Goal: Find specific page/section: Find specific page/section

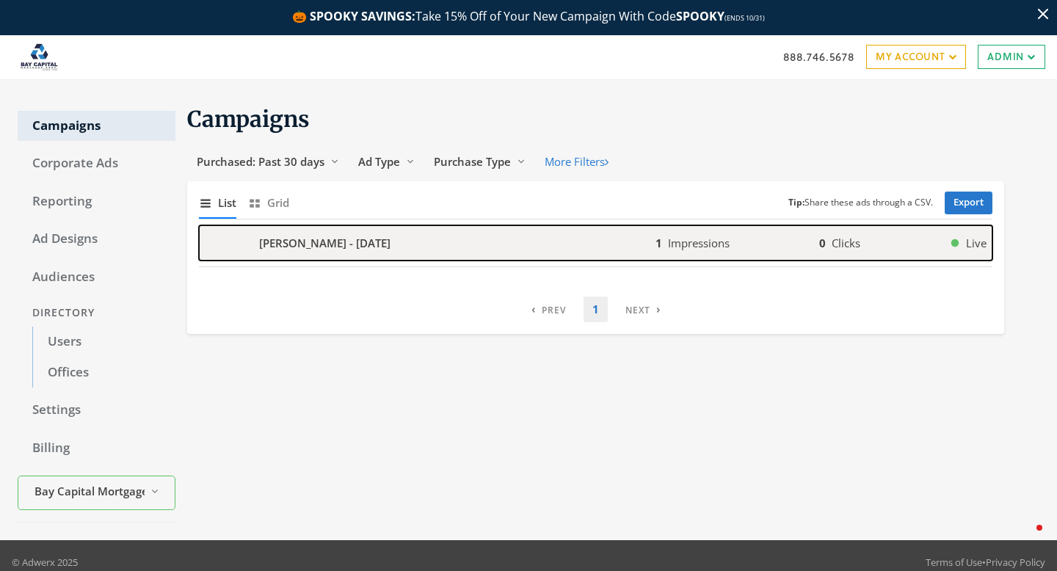
click at [431, 243] on div "[PERSON_NAME] - [DATE]" at bounding box center [427, 242] width 457 height 35
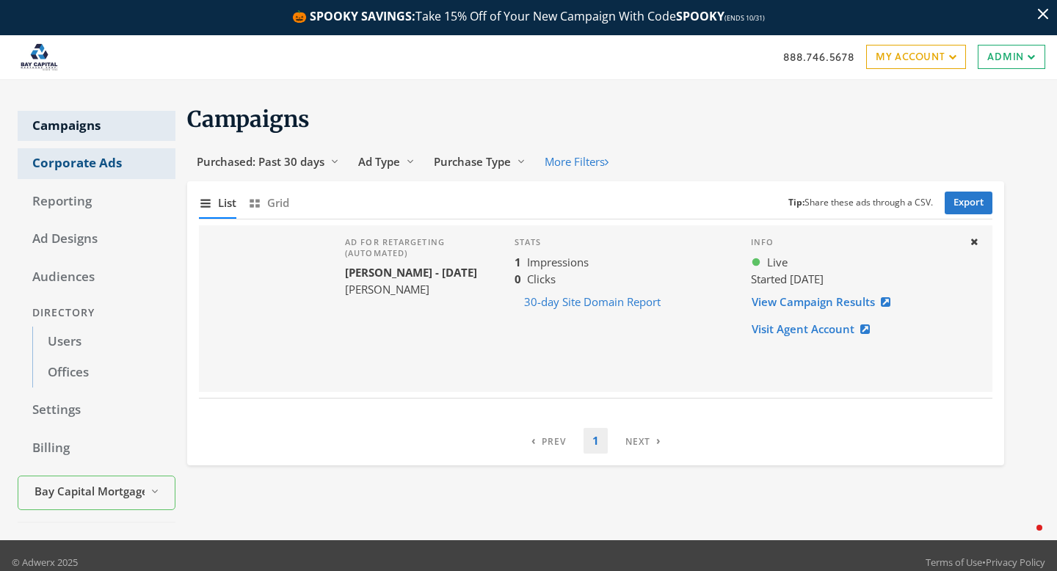
click at [96, 170] on link "Corporate Ads" at bounding box center [97, 163] width 158 height 31
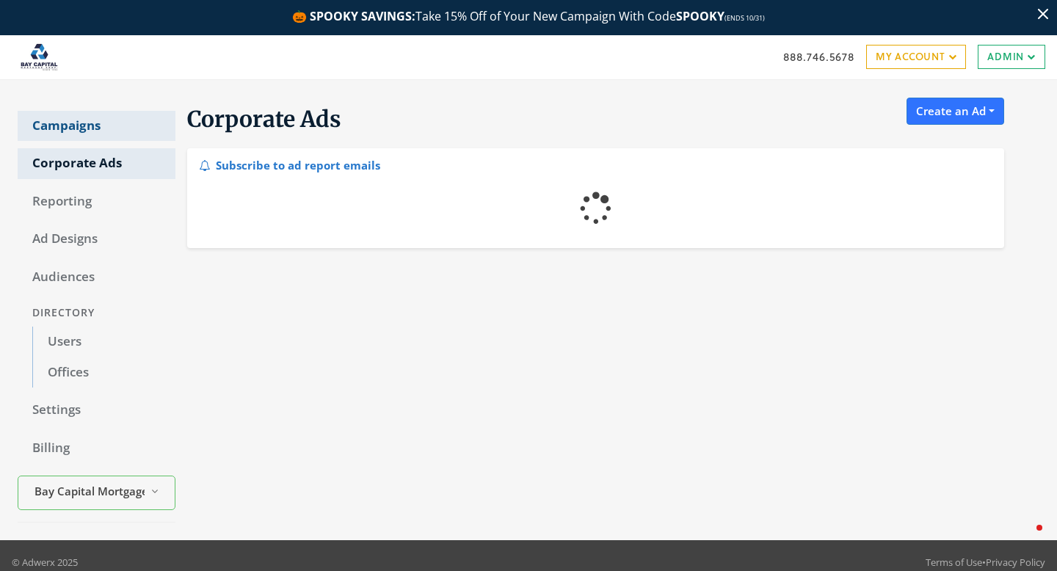
click at [78, 117] on link "Campaigns" at bounding box center [97, 126] width 158 height 31
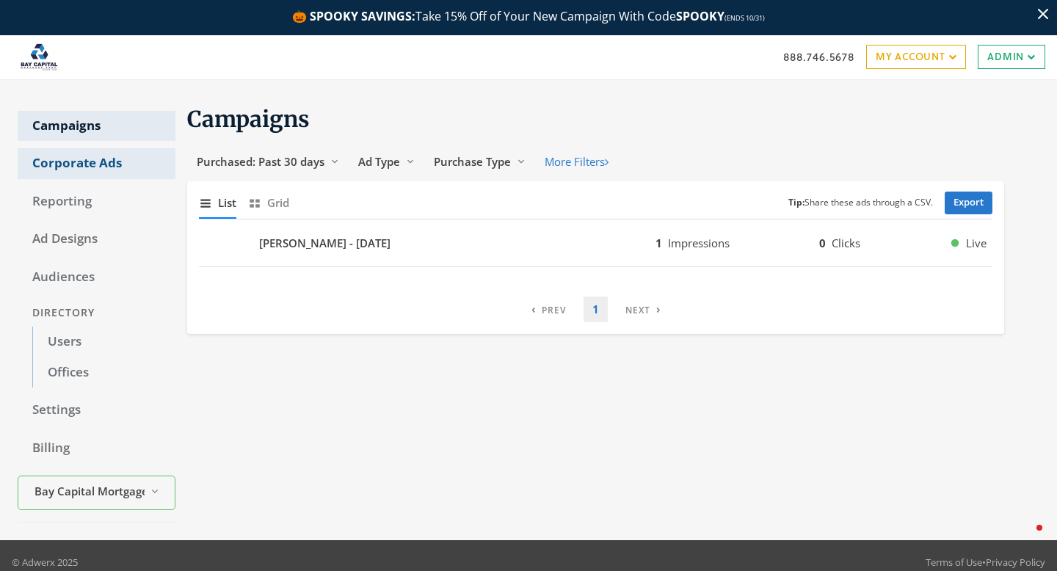
click at [92, 160] on link "Corporate Ads" at bounding box center [97, 163] width 158 height 31
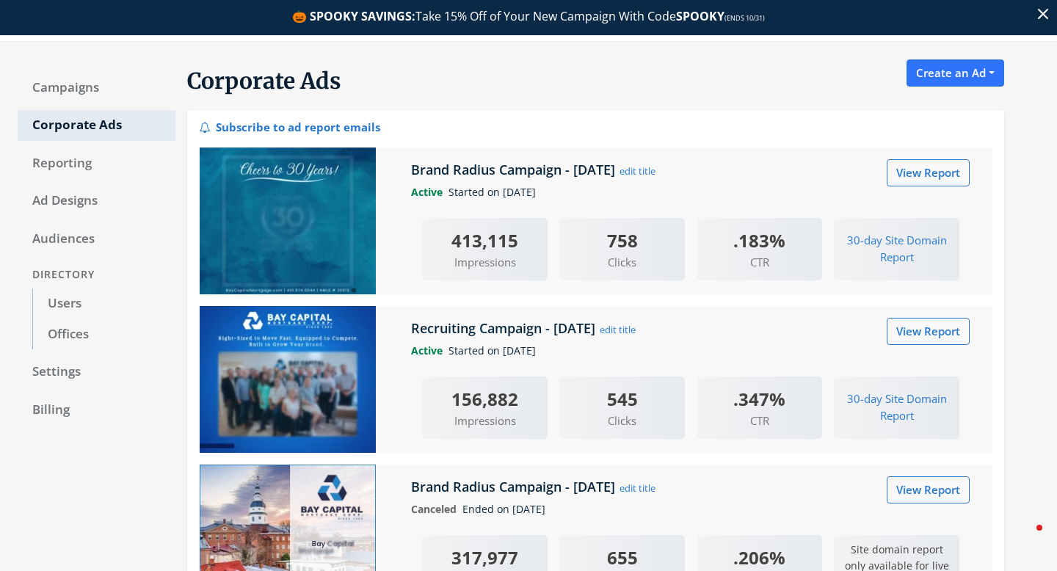
scroll to position [39, 0]
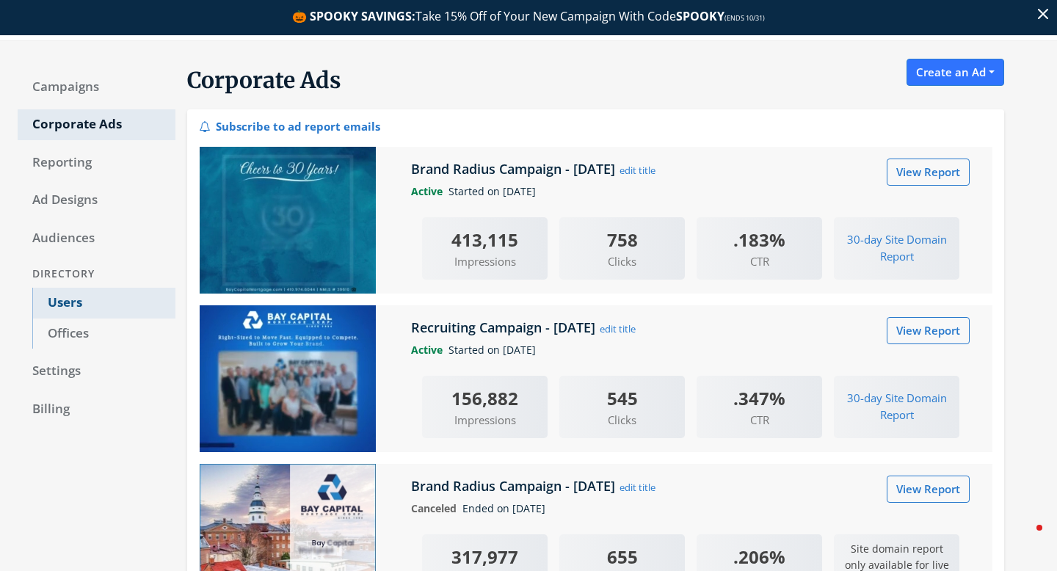
click at [50, 305] on link "Users" at bounding box center [103, 303] width 143 height 31
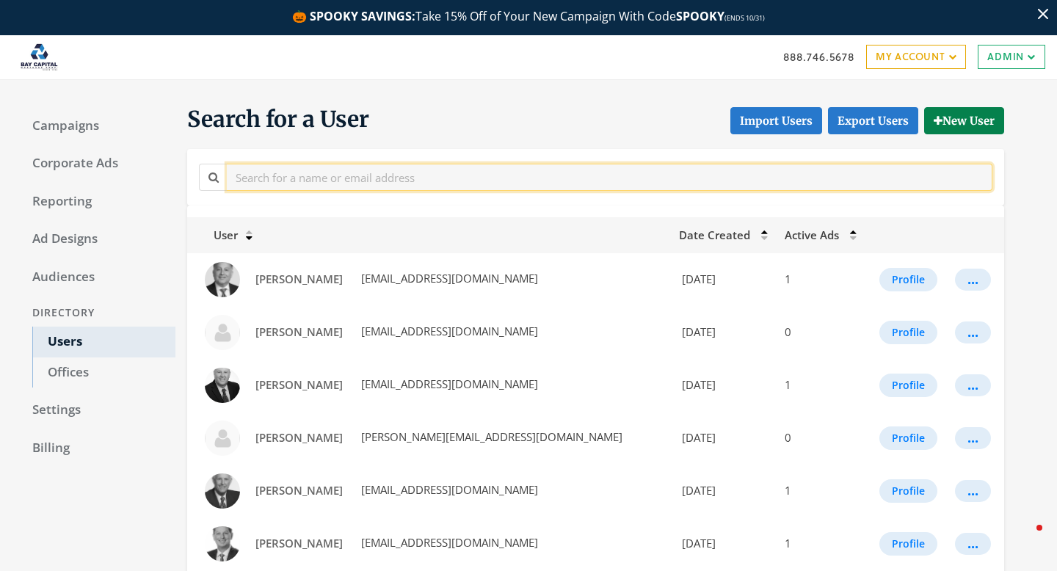
click at [273, 179] on input "text" at bounding box center [610, 177] width 766 height 27
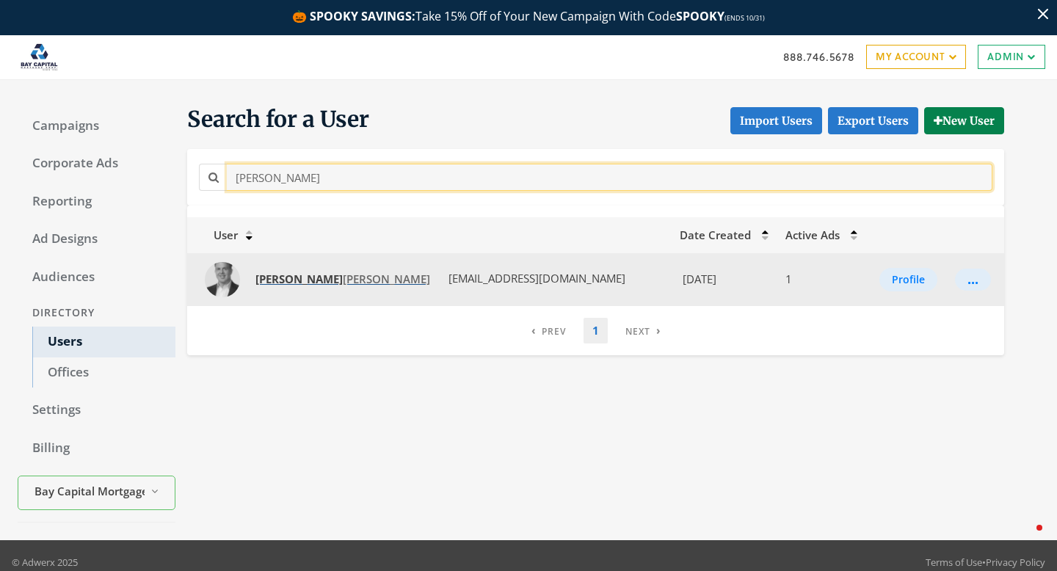
type input "nick"
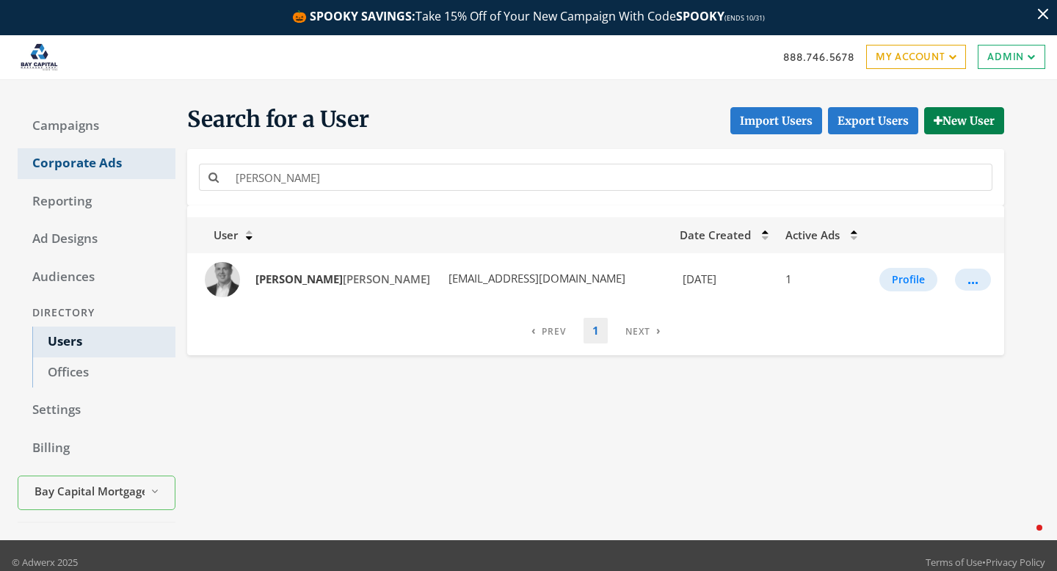
click at [96, 167] on link "Corporate Ads" at bounding box center [97, 163] width 158 height 31
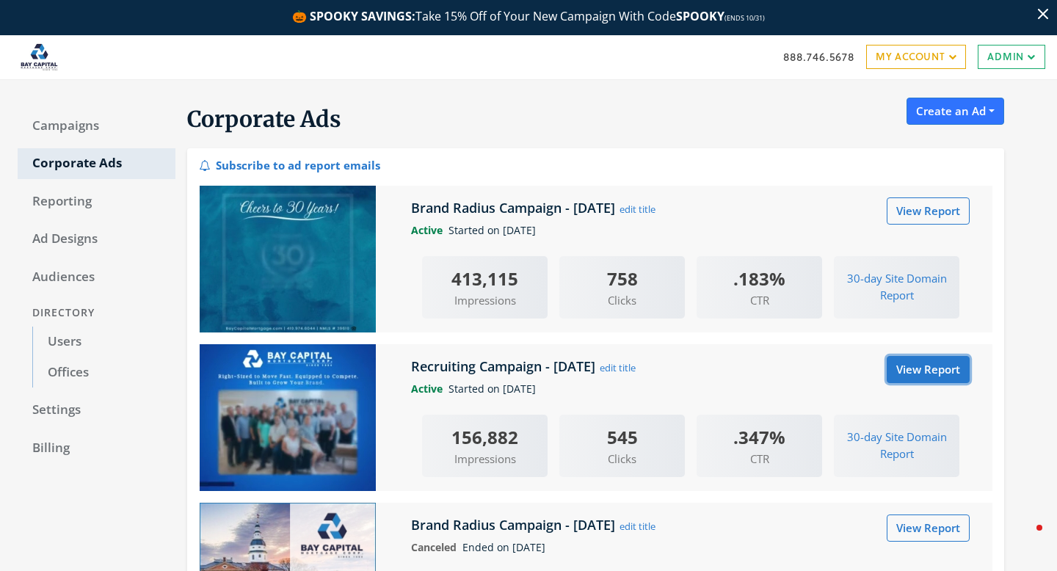
click at [944, 375] on link "View Report" at bounding box center [928, 369] width 83 height 27
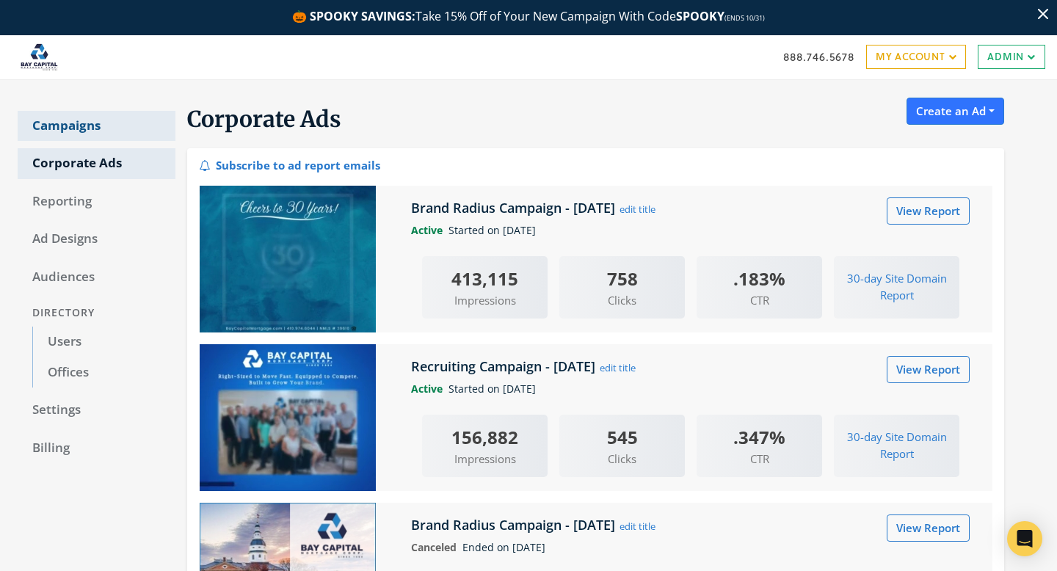
click at [40, 120] on link "Campaigns" at bounding box center [97, 126] width 158 height 31
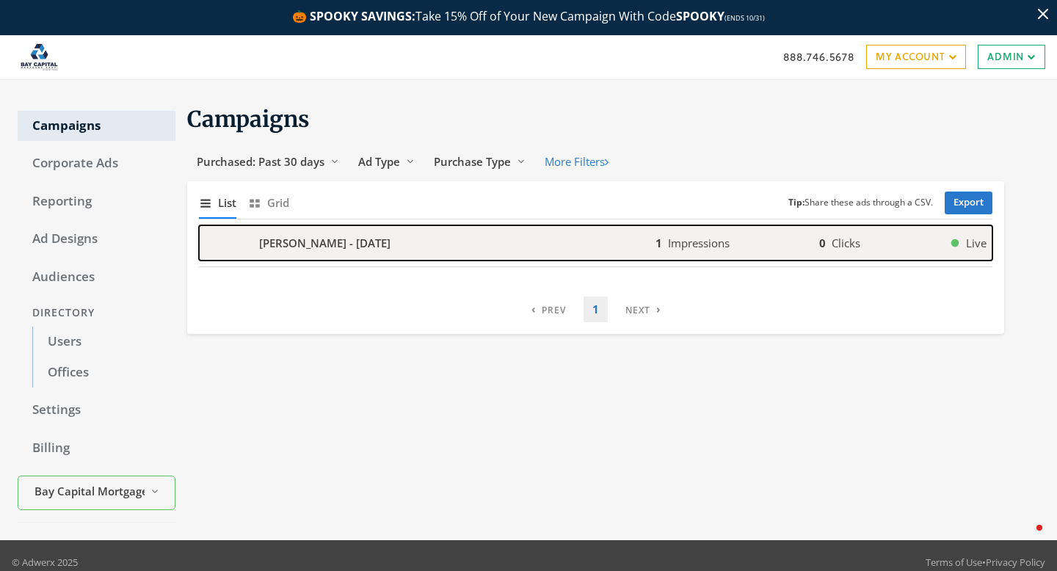
click at [607, 240] on div "[PERSON_NAME] - [DATE]" at bounding box center [427, 242] width 457 height 35
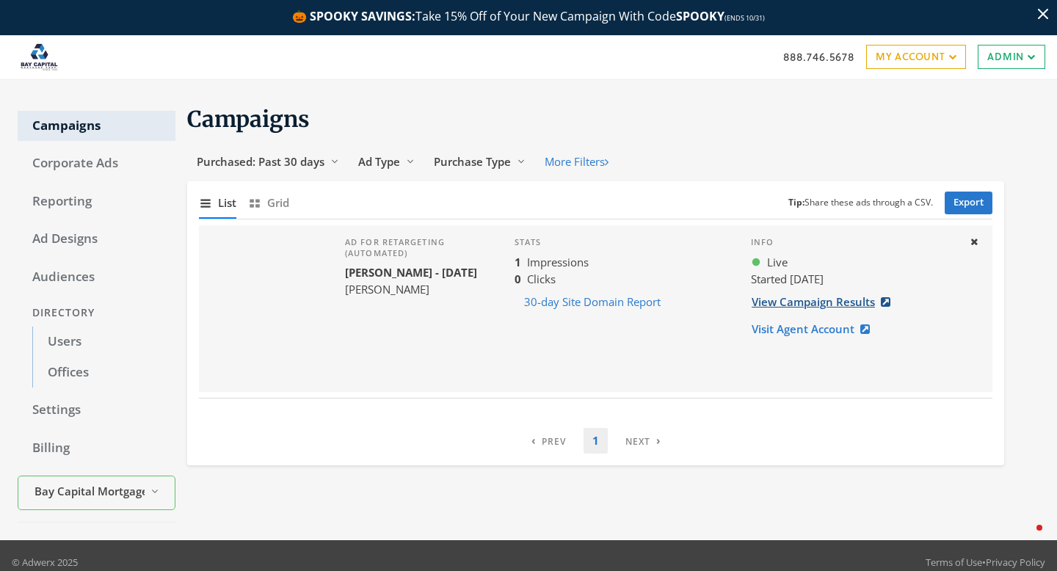
click at [812, 302] on link "View Campaign Results" at bounding box center [825, 302] width 149 height 27
click at [72, 150] on link "Corporate Ads" at bounding box center [97, 163] width 158 height 31
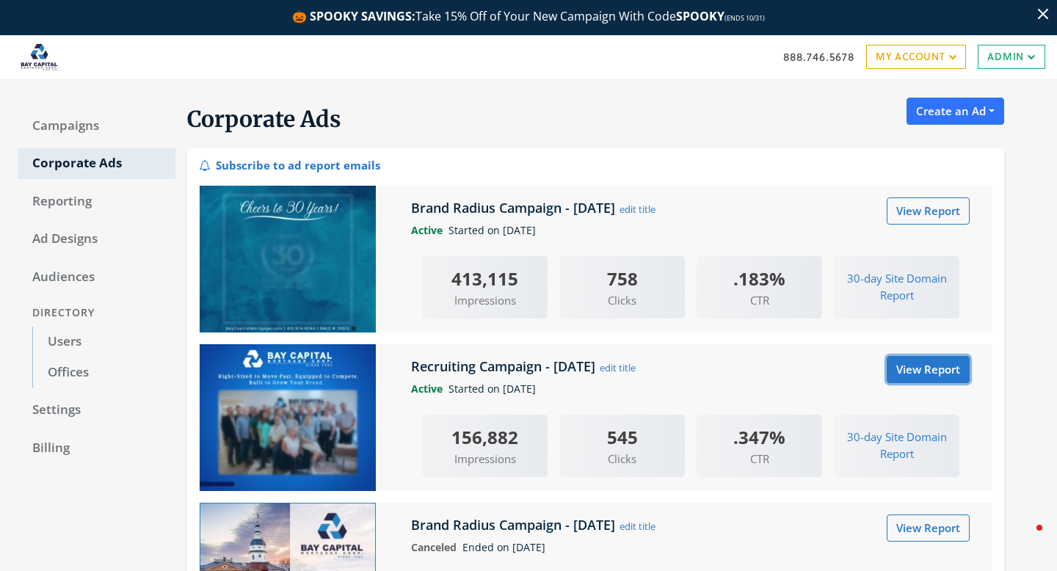
click at [894, 359] on link "View Report" at bounding box center [928, 369] width 83 height 27
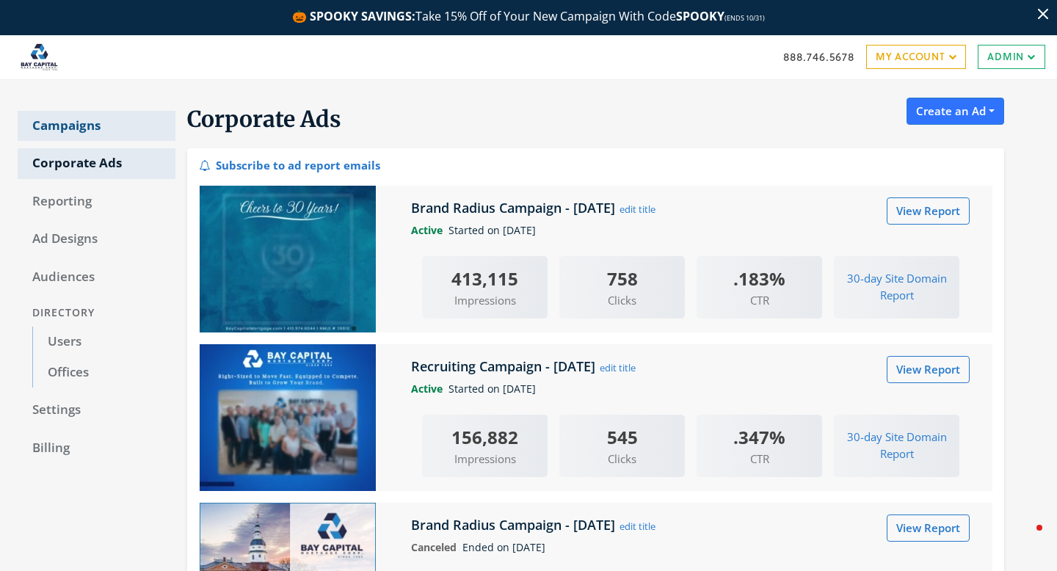
click at [88, 126] on link "Campaigns" at bounding box center [97, 126] width 158 height 31
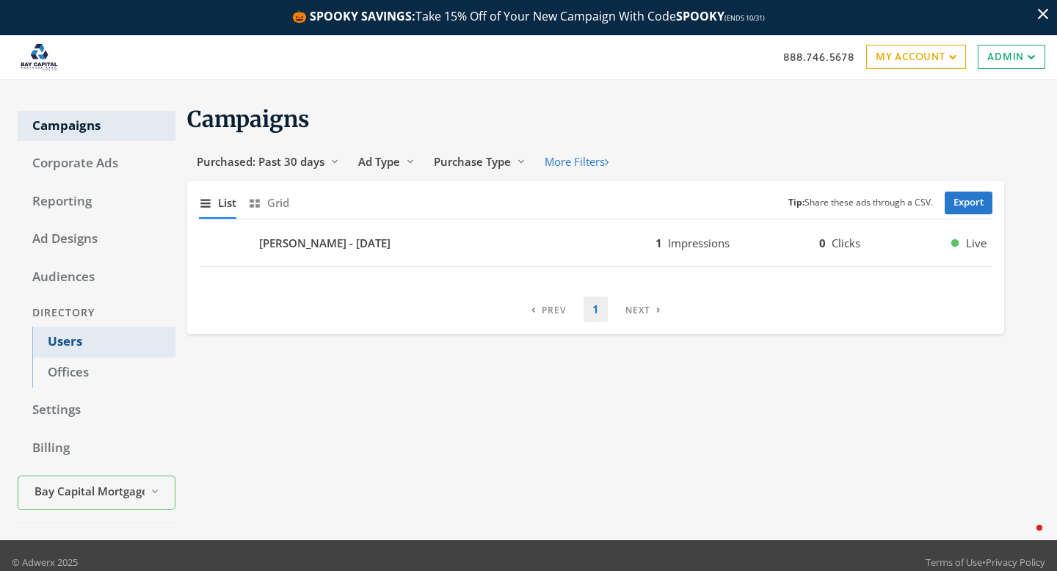
click at [68, 346] on link "Users" at bounding box center [103, 342] width 143 height 31
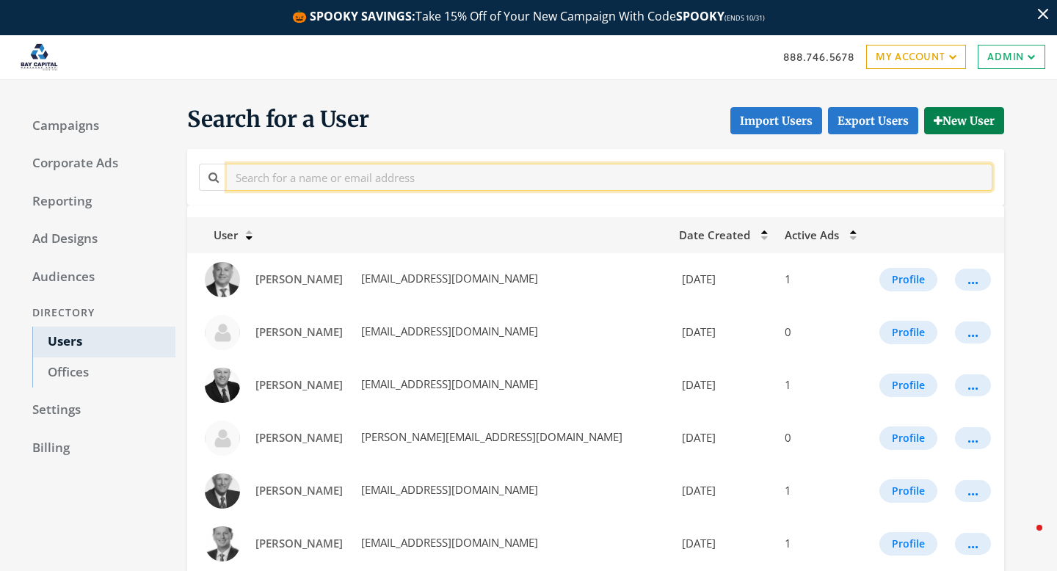
click at [281, 173] on input "text" at bounding box center [610, 177] width 766 height 27
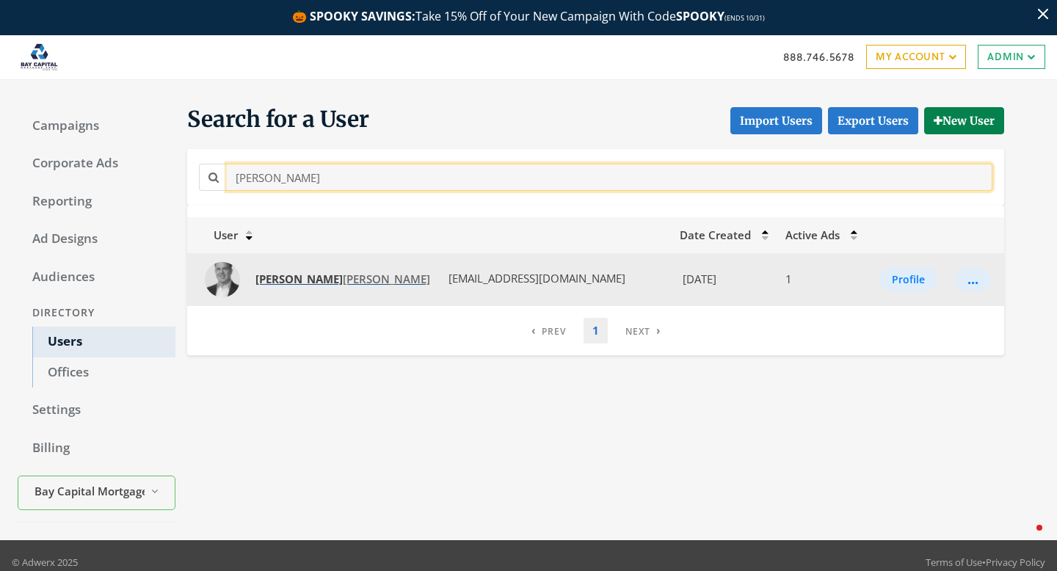
type input "nick"
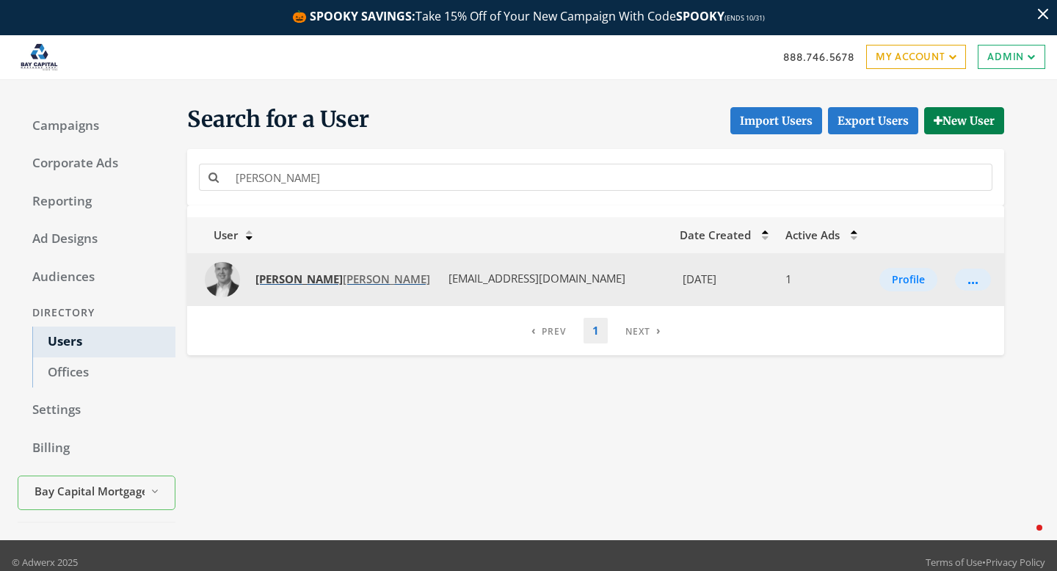
click at [286, 280] on span "Nick Thomas" at bounding box center [343, 279] width 175 height 15
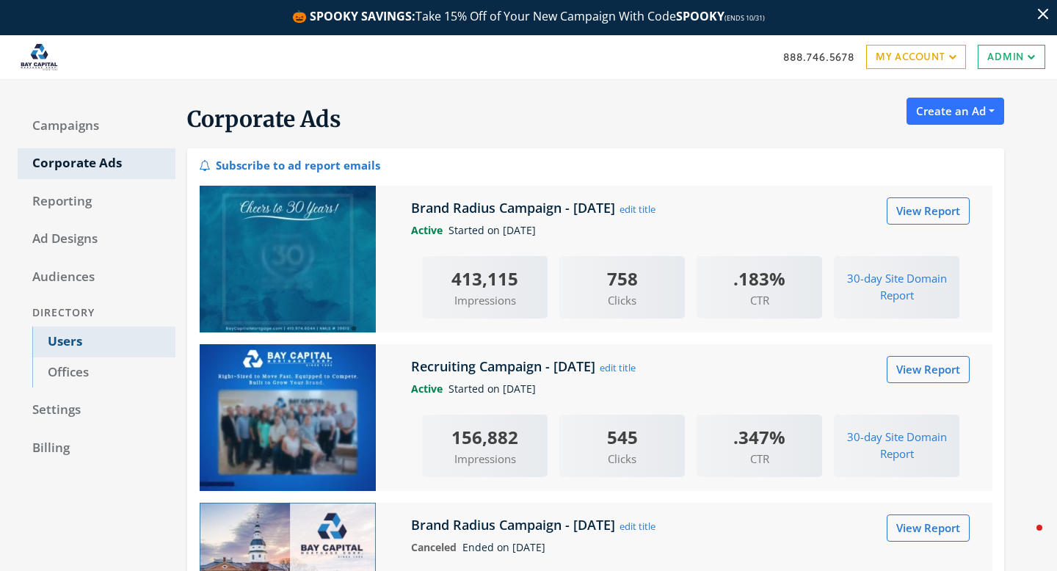
click at [90, 344] on link "Users" at bounding box center [103, 342] width 143 height 31
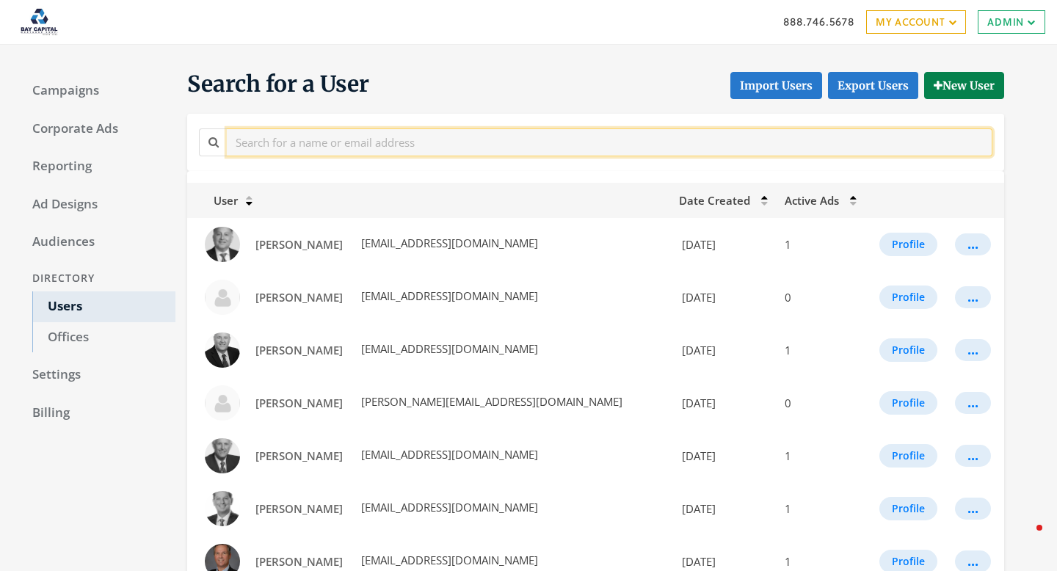
click at [318, 156] on input "text" at bounding box center [610, 142] width 766 height 27
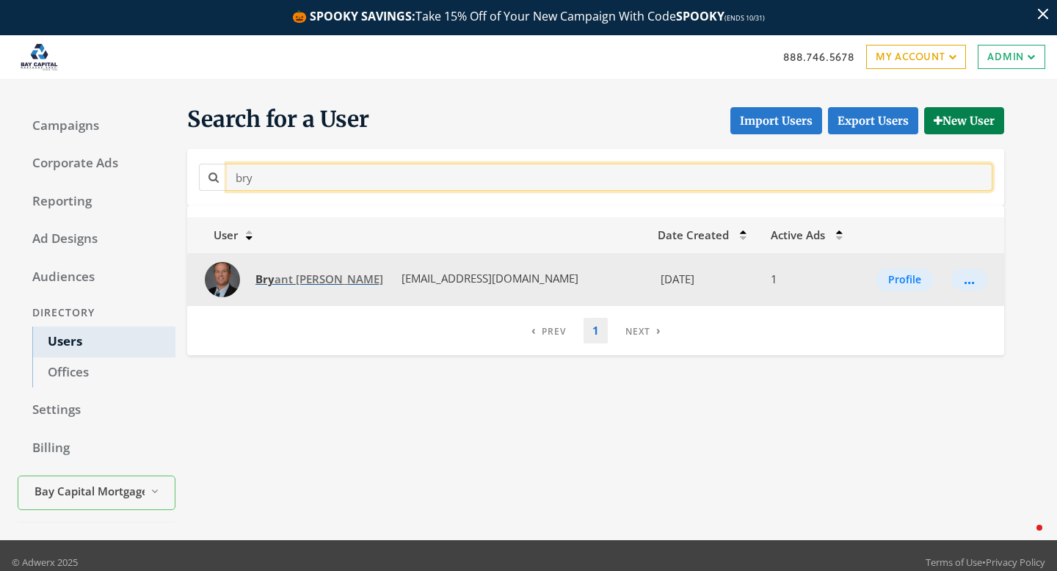
type input "bry"
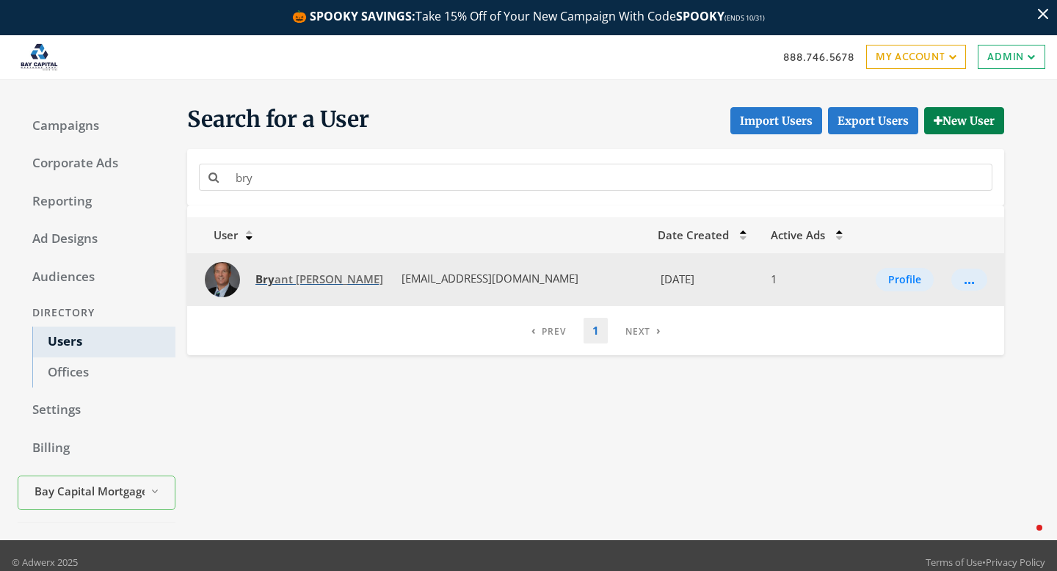
click at [292, 278] on span "Bry ant Stuckey" at bounding box center [320, 279] width 128 height 15
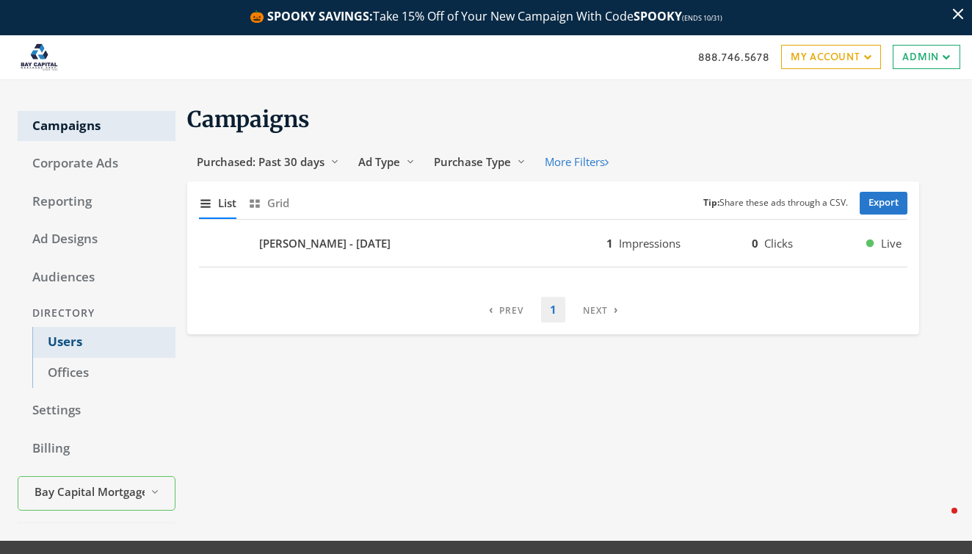
click at [65, 350] on link "Users" at bounding box center [103, 342] width 143 height 31
